Goal: Find specific fact

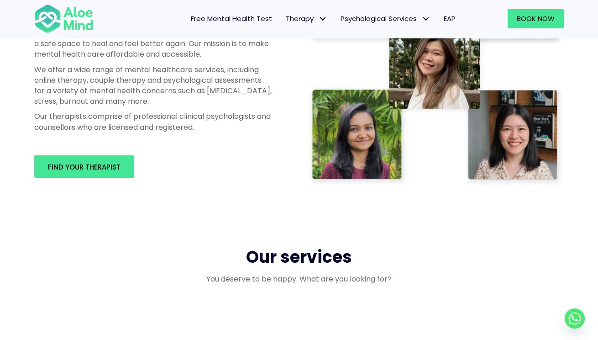
scroll to position [653, 0]
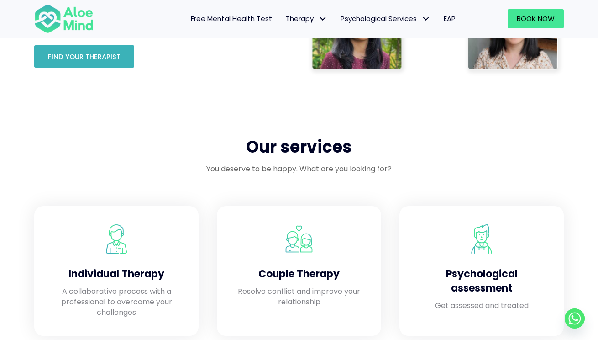
click at [94, 57] on span "Find your therapist" at bounding box center [84, 57] width 73 height 10
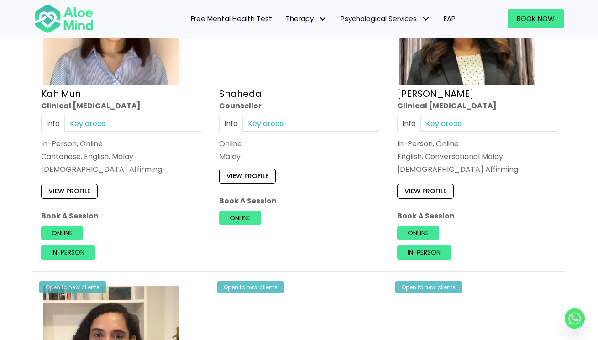
scroll to position [539, 0]
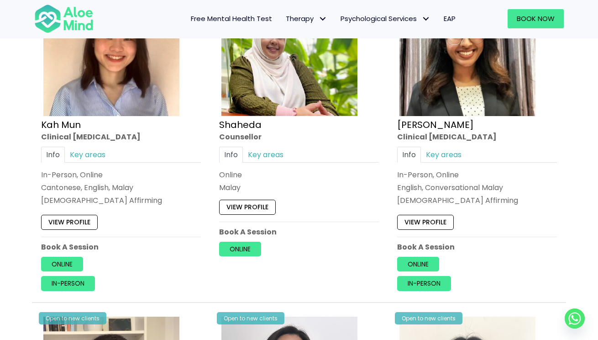
click at [73, 215] on link "View profile" at bounding box center [69, 222] width 57 height 15
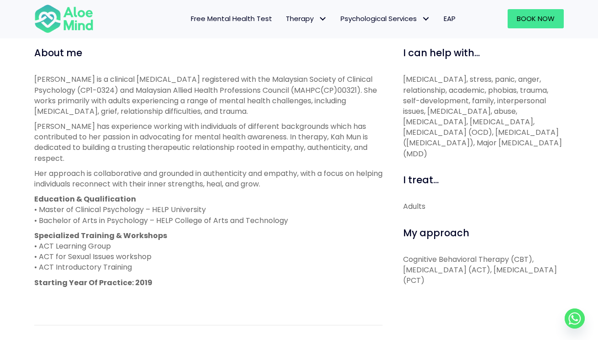
scroll to position [315, 0]
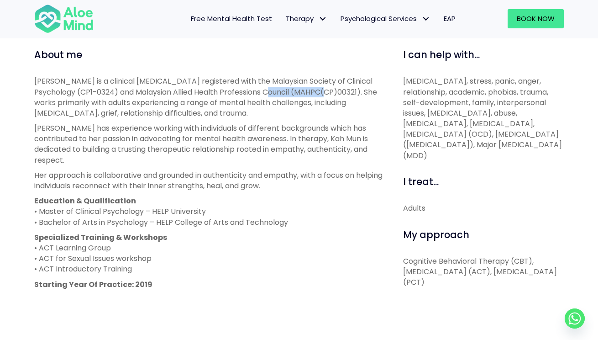
drag, startPoint x: 257, startPoint y: 93, endPoint x: 319, endPoint y: 92, distance: 61.6
click at [319, 92] on p "Kah Mun is a clinical psychologist registered with the Malaysian Society of Cli…" at bounding box center [208, 97] width 348 height 42
drag, startPoint x: 37, startPoint y: 90, endPoint x: 70, endPoint y: 90, distance: 33.3
click at [70, 90] on p "Kah Mun is a clinical psychologist registered with the Malaysian Society of Cli…" at bounding box center [208, 97] width 348 height 42
copy p "CP1-0324"
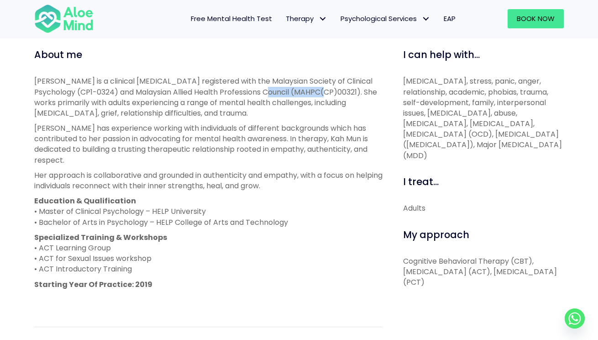
drag, startPoint x: 257, startPoint y: 89, endPoint x: 319, endPoint y: 91, distance: 62.5
click at [319, 91] on p "Kah Mun is a clinical psychologist registered with the Malaysian Society of Cli…" at bounding box center [208, 97] width 348 height 42
copy p "MAHPC(CP)00321"
drag, startPoint x: 229, startPoint y: 79, endPoint x: 379, endPoint y: 84, distance: 150.2
click at [379, 84] on p "Kah Mun is a clinical psychologist registered with the Malaysian Society of Cli…" at bounding box center [208, 97] width 348 height 42
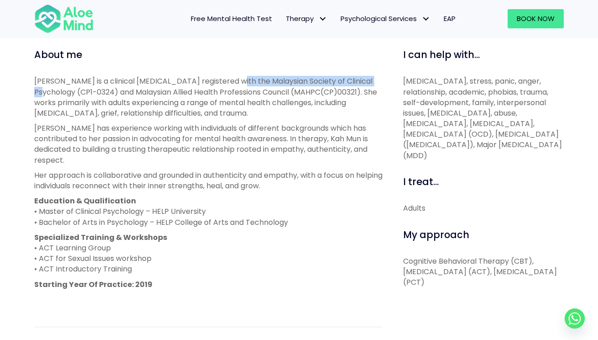
copy p "Malaysian Society of Clinical Psychology"
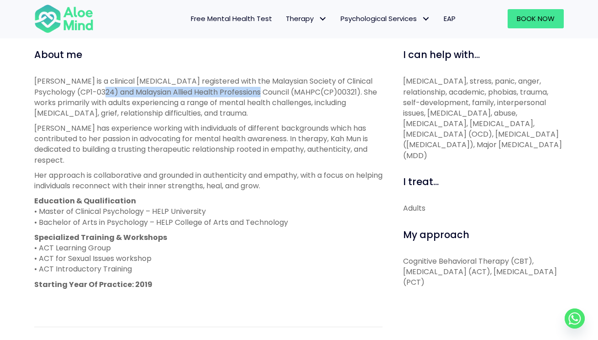
drag, startPoint x: 94, startPoint y: 93, endPoint x: 250, endPoint y: 88, distance: 156.6
click at [250, 88] on p "Kah Mun is a clinical psychologist registered with the Malaysian Society of Cli…" at bounding box center [208, 97] width 348 height 42
copy p "Malaysian Allied Health Professions Council"
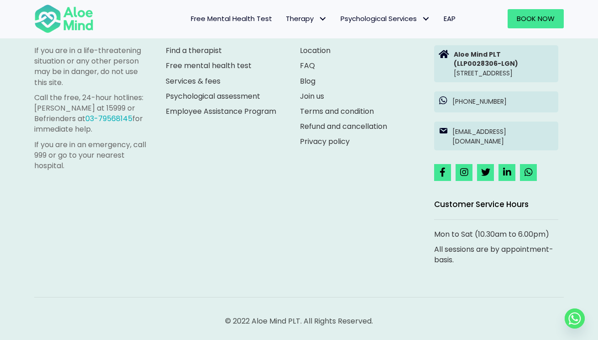
scroll to position [772, 0]
